Goal: Navigation & Orientation: Find specific page/section

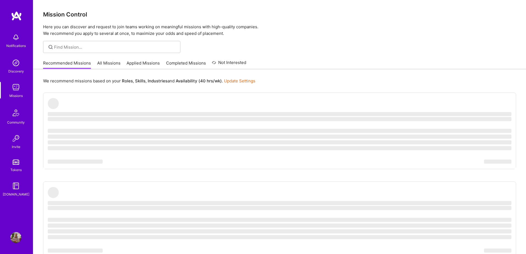
click at [140, 65] on link "Applied Missions" at bounding box center [143, 64] width 33 height 9
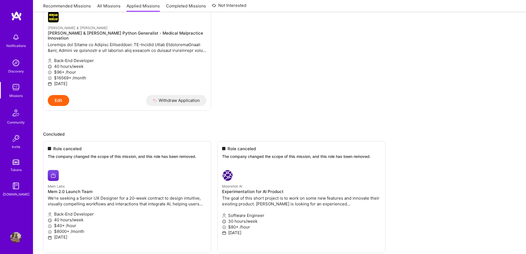
scroll to position [67, 0]
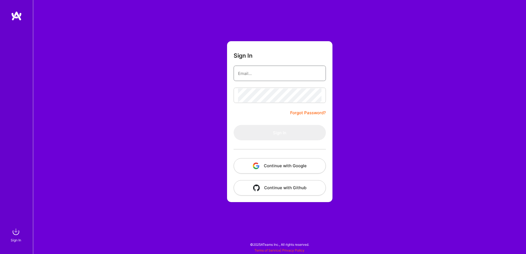
type input "sarahjanemills@gmail.com"
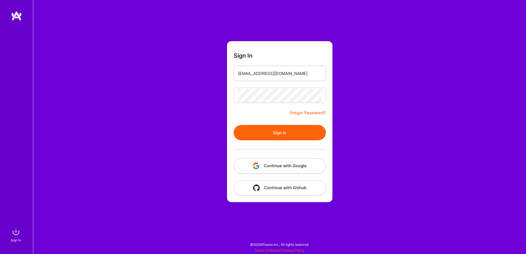
click at [294, 165] on button "Continue with Google" at bounding box center [280, 165] width 92 height 15
